Goal: Check status: Check status

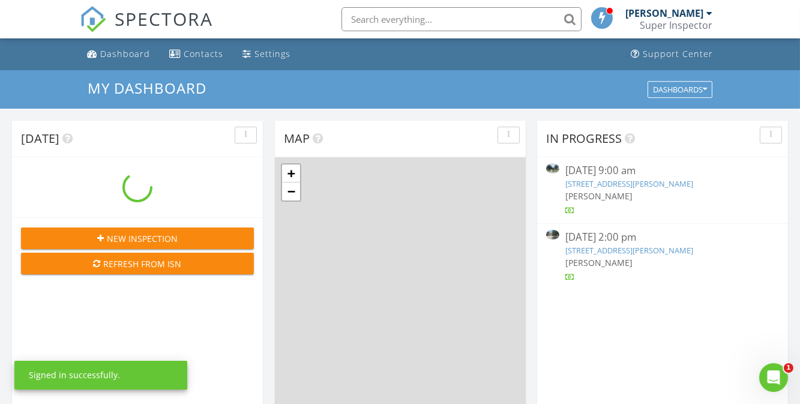
scroll to position [1110, 818]
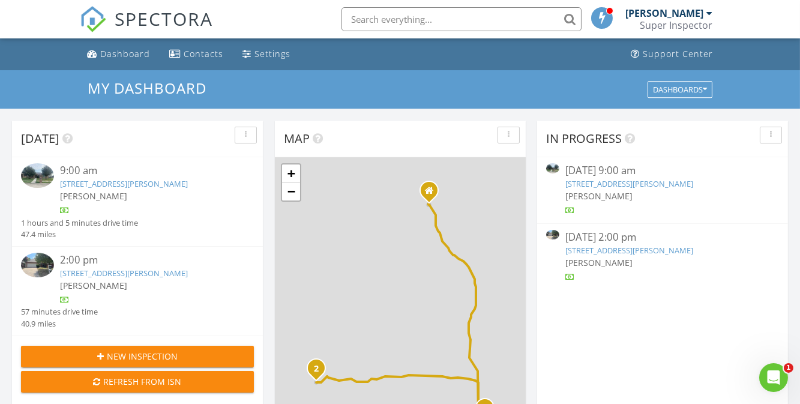
click at [135, 261] on div "2:00 pm [STREET_ADDRESS][PERSON_NAME] [PERSON_NAME] 57 minutes drive time 40.9 …" at bounding box center [137, 291] width 251 height 89
click at [144, 279] on link "[STREET_ADDRESS][PERSON_NAME]" at bounding box center [124, 273] width 128 height 11
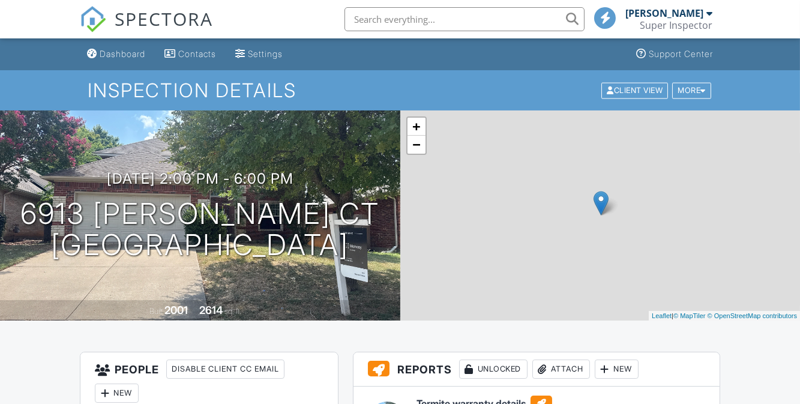
click at [569, 250] on div "+ − Leaflet | © MapTiler © OpenStreetMap contributors" at bounding box center [601, 215] width 401 height 210
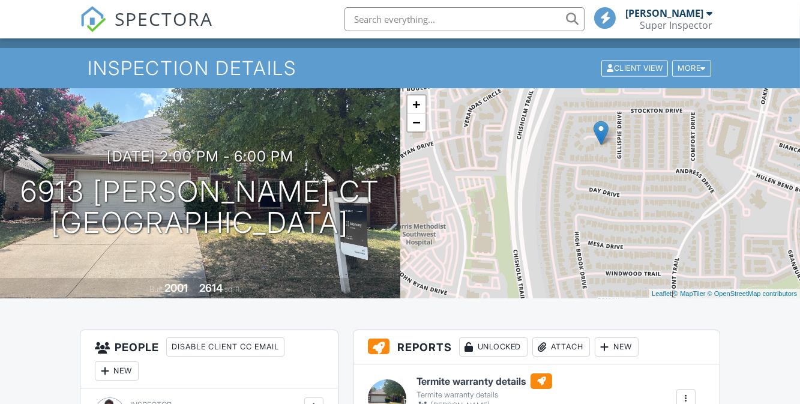
scroll to position [262, 0]
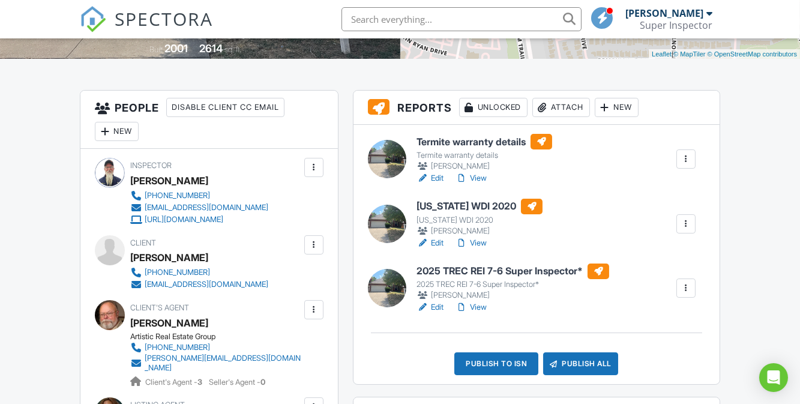
click at [477, 305] on link "View" at bounding box center [471, 307] width 31 height 12
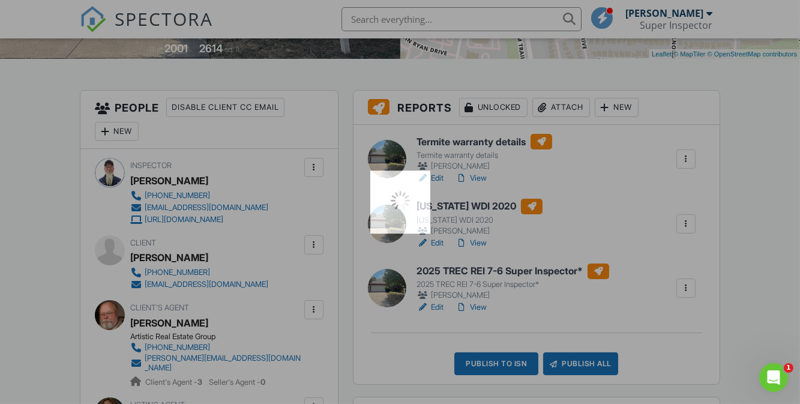
scroll to position [0, 0]
